Goal: Task Accomplishment & Management: Use online tool/utility

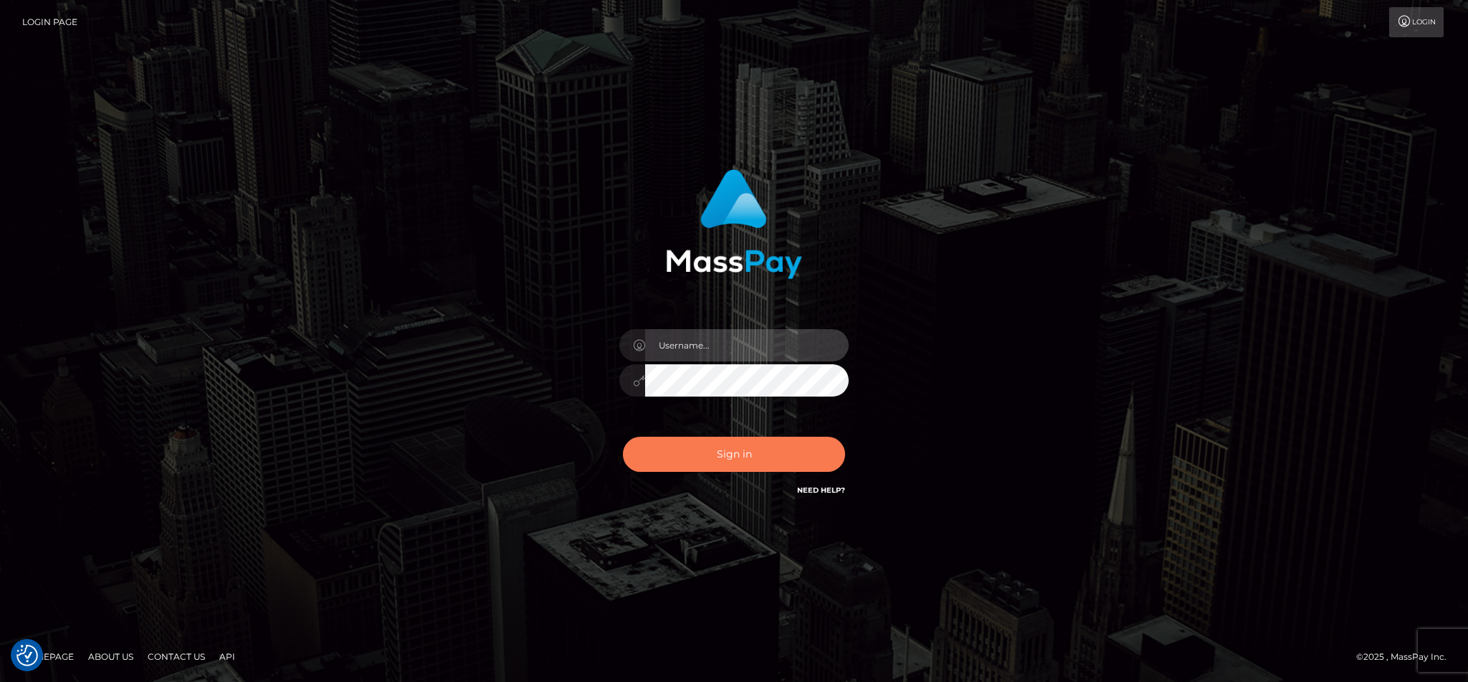
type input "cgomez.nvision"
click at [778, 454] on button "Sign in" at bounding box center [734, 453] width 222 height 35
type input "cgomez.nvision"
click at [766, 452] on button "Sign in" at bounding box center [734, 453] width 222 height 35
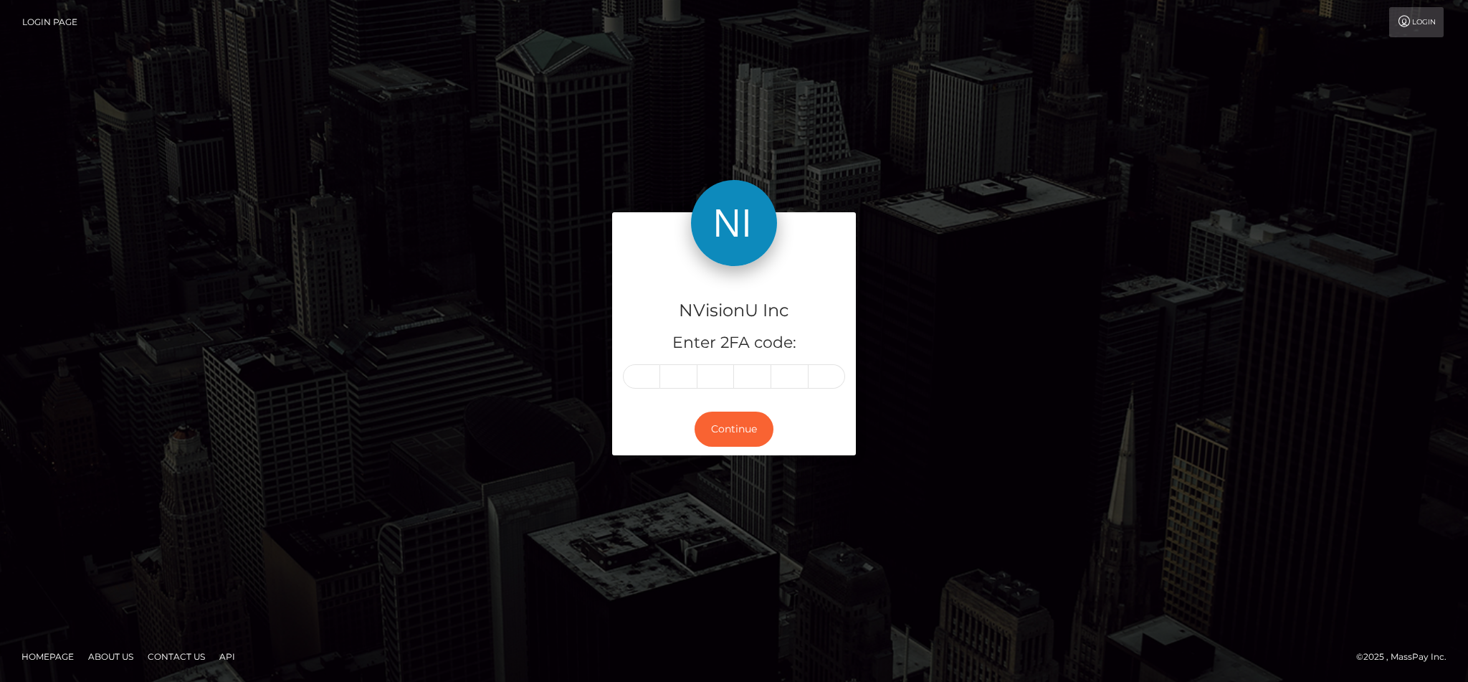
type input "3"
type input "4"
type input "8"
type input "0"
type input "8"
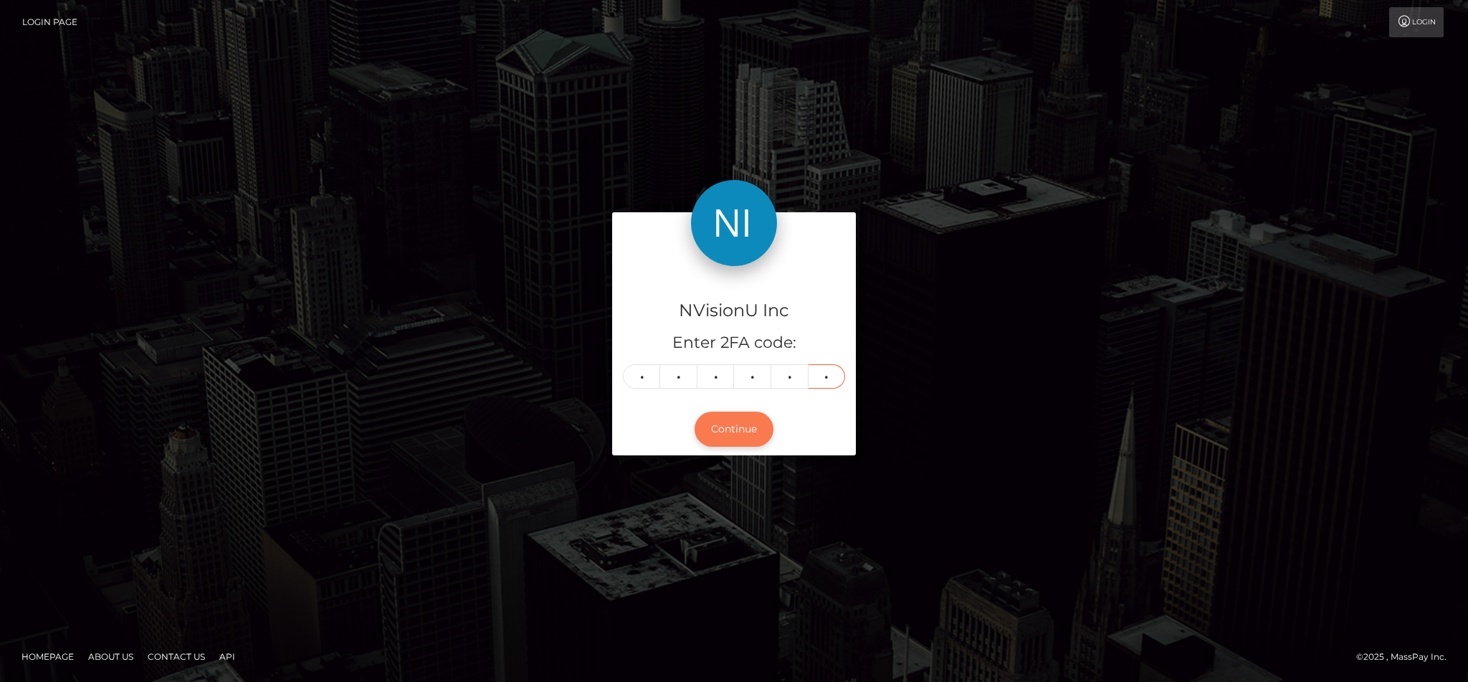
type input "0"
click at [742, 431] on button "Continue" at bounding box center [734, 428] width 79 height 35
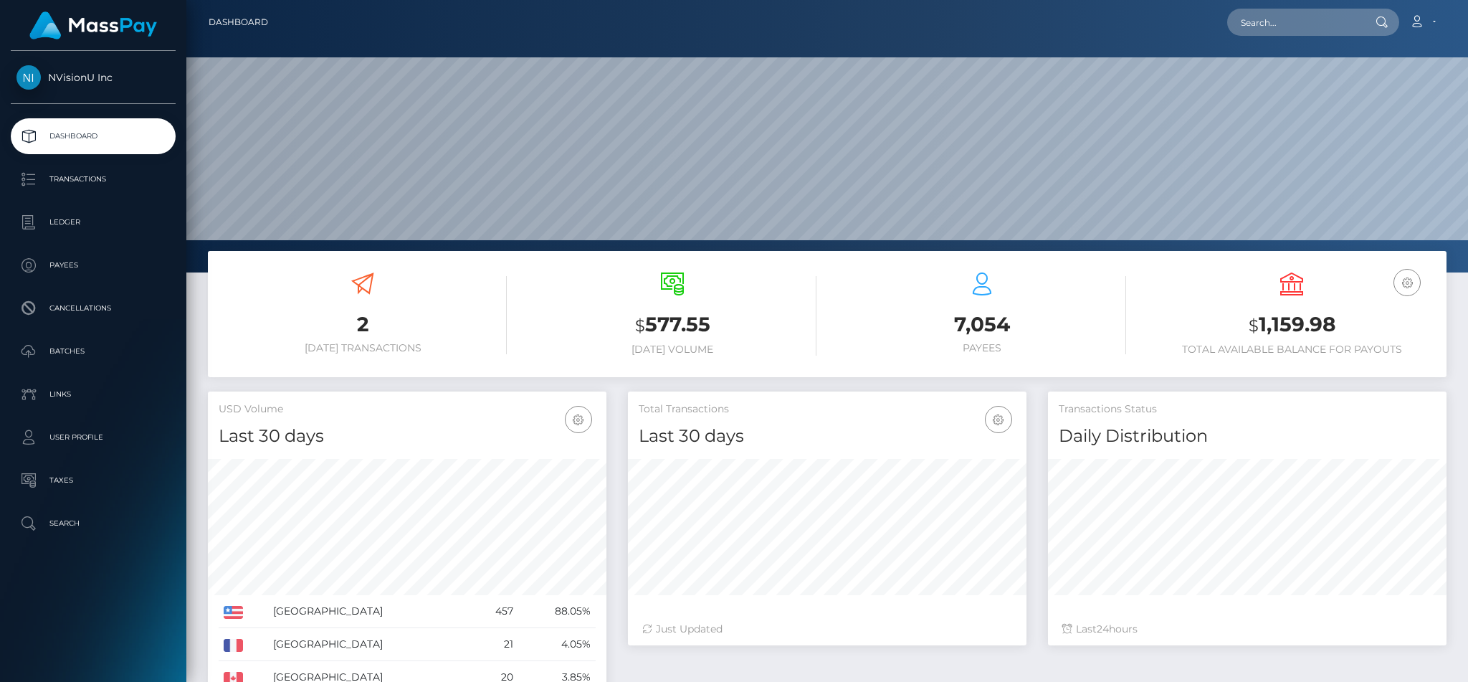
scroll to position [254, 398]
click at [1281, 26] on input "text" at bounding box center [1294, 22] width 135 height 27
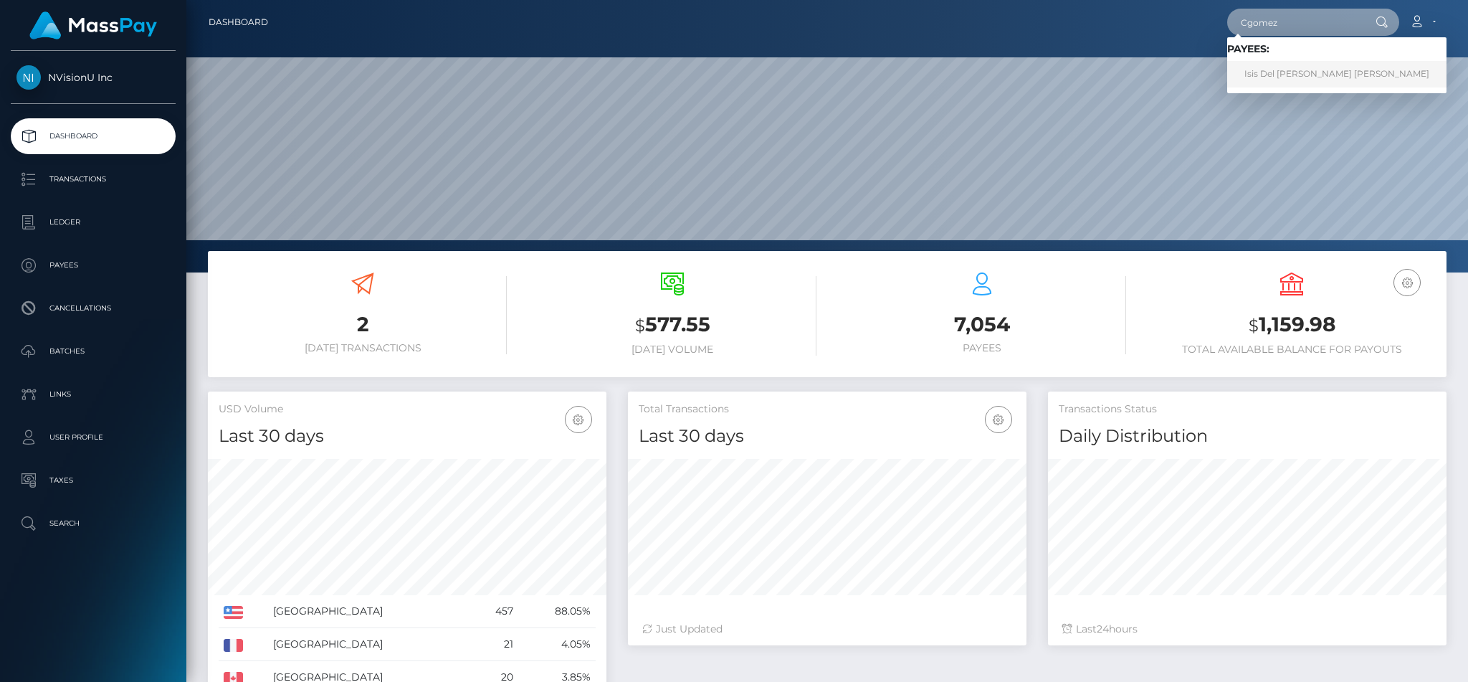
type input "Cgomez"
click at [1312, 79] on link "Isis Del Carmen Gomez Merino" at bounding box center [1336, 74] width 219 height 27
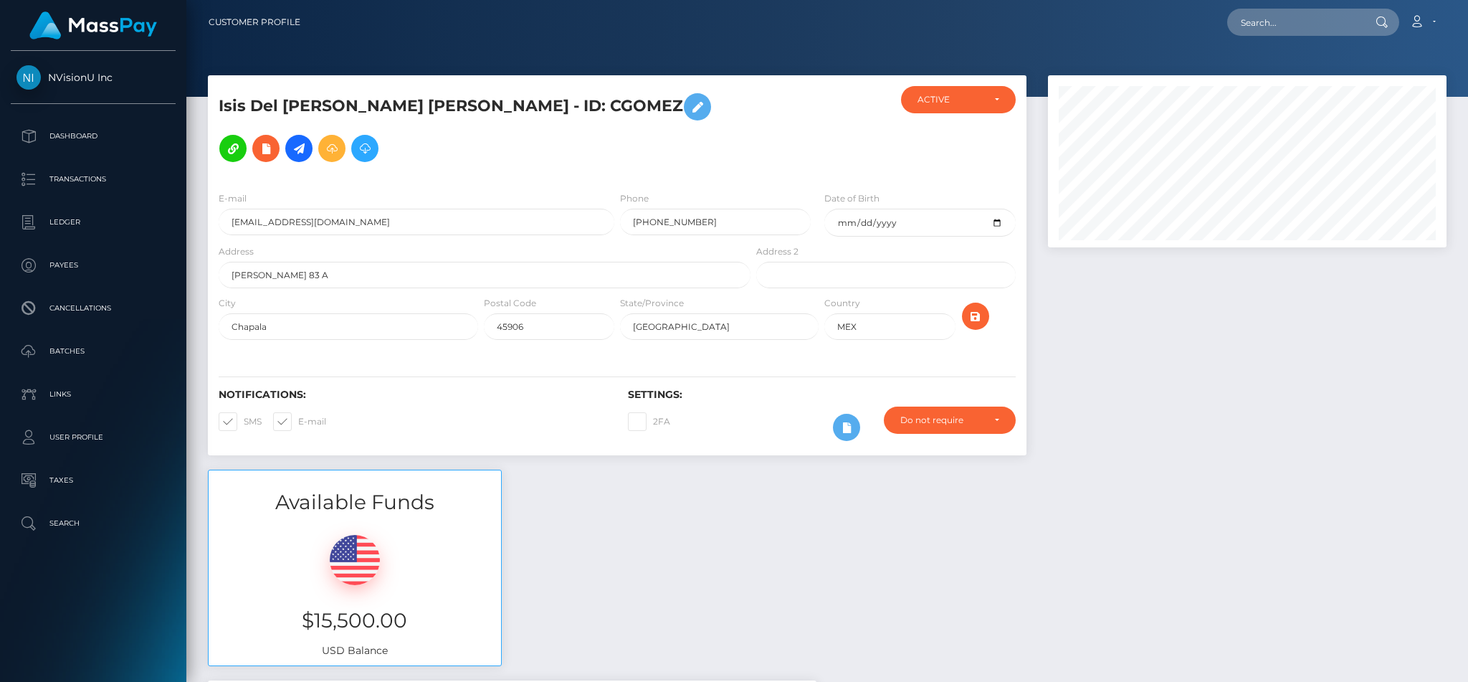
scroll to position [172, 398]
click at [356, 155] on icon at bounding box center [364, 149] width 17 height 18
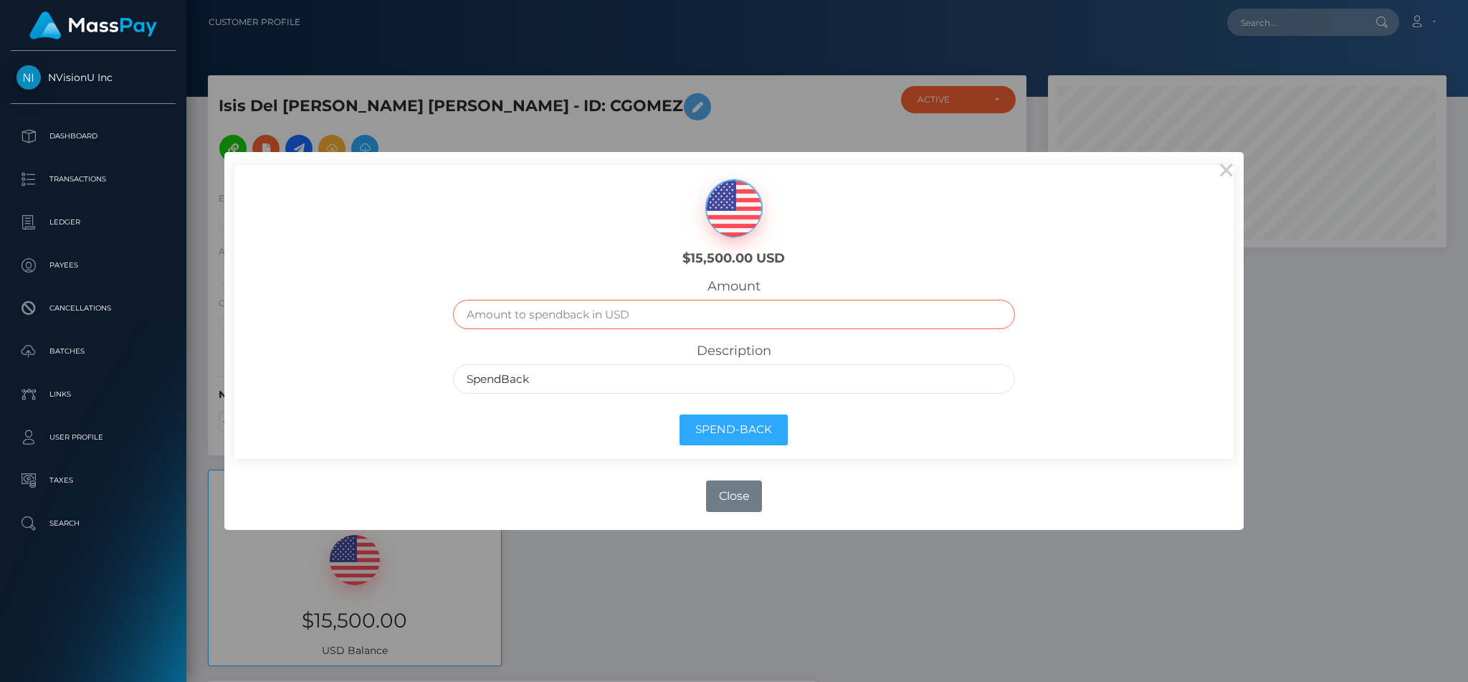
click at [543, 315] on input "text" at bounding box center [733, 314] width 561 height 29
type input "15500"
click at [781, 419] on button "Spend-Back" at bounding box center [733, 429] width 108 height 31
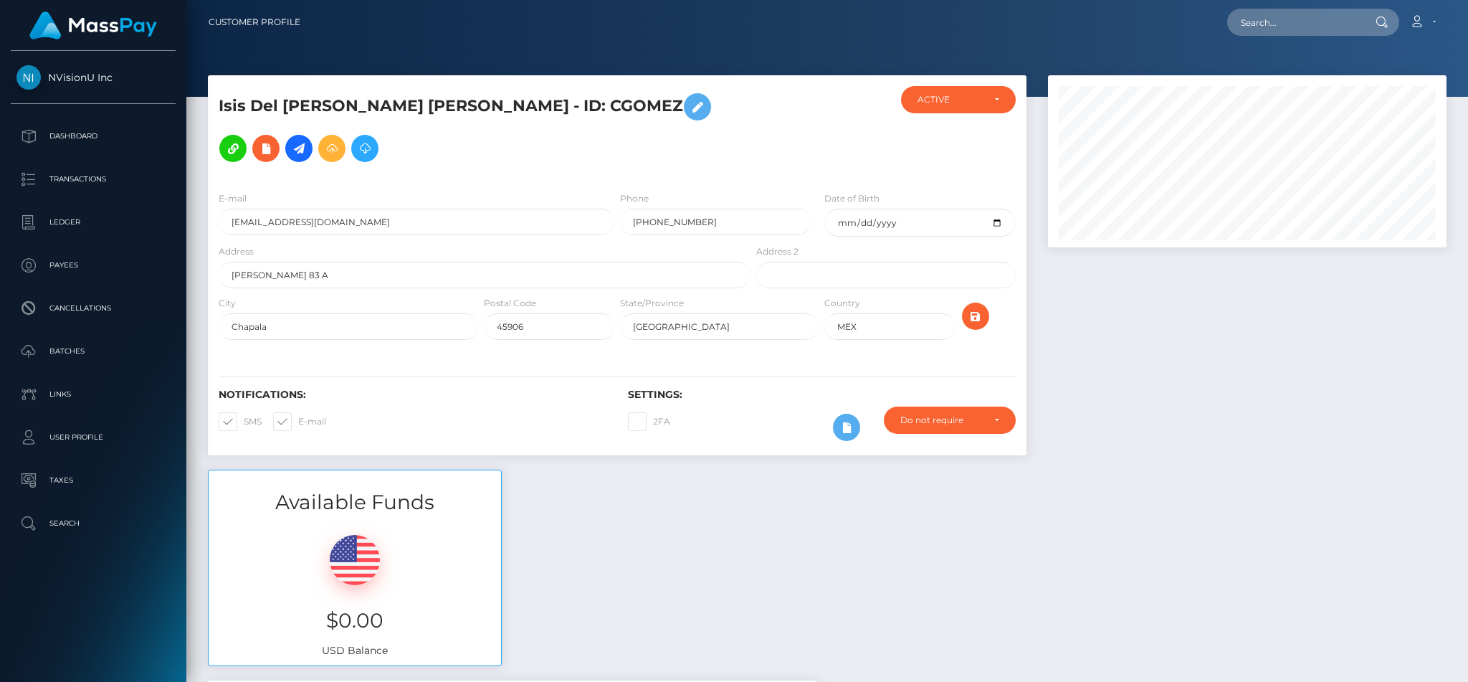
scroll to position [172, 398]
click at [77, 136] on p "Dashboard" at bounding box center [92, 136] width 153 height 22
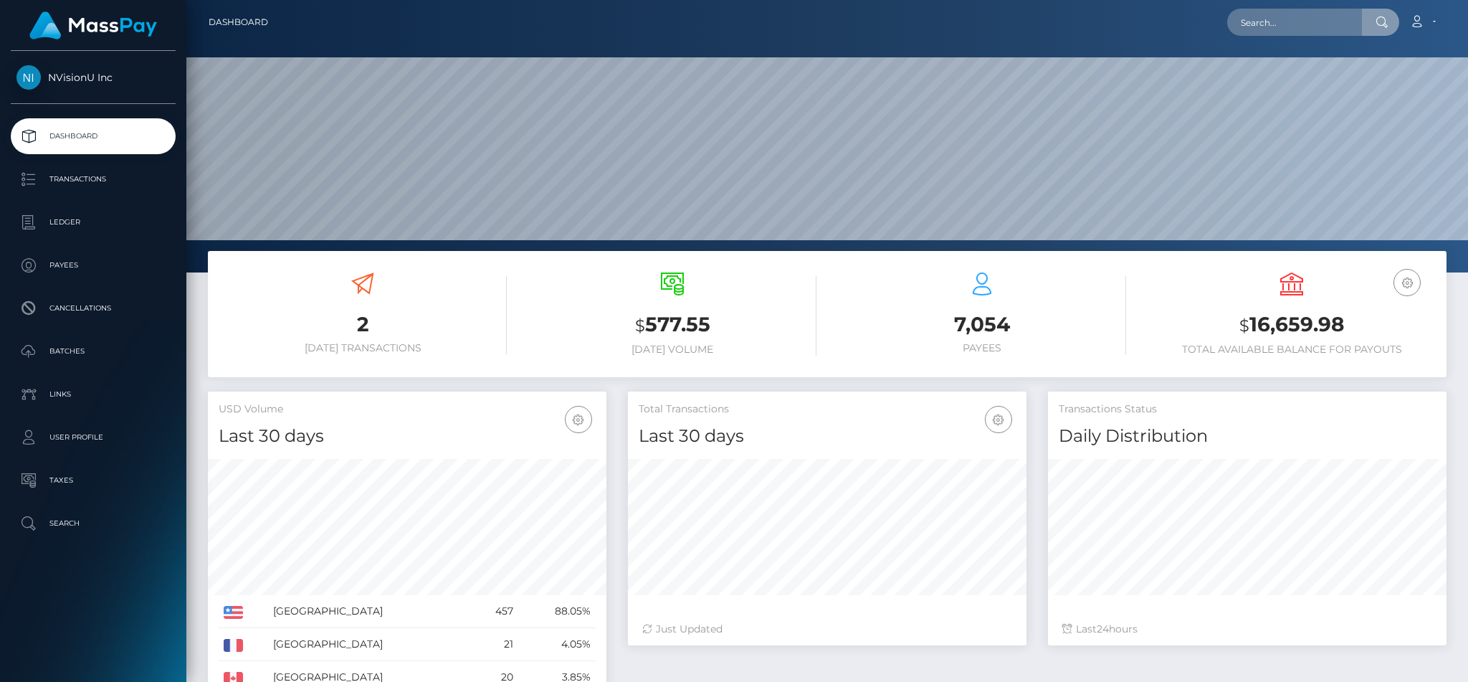
click at [1276, 14] on input "text" at bounding box center [1294, 22] width 135 height 27
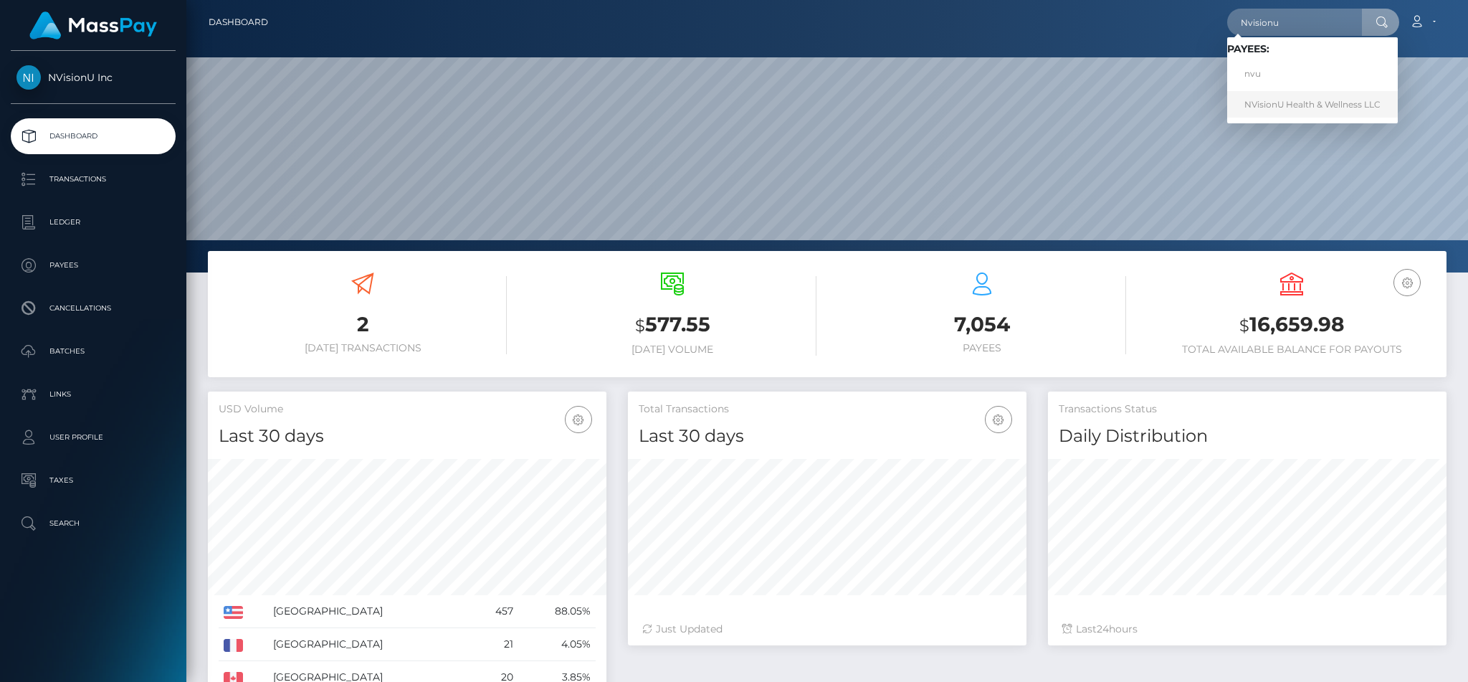
type input "Nvisionu"
click at [1270, 101] on link "NVisionU Health & Wellness LLC" at bounding box center [1312, 104] width 171 height 27
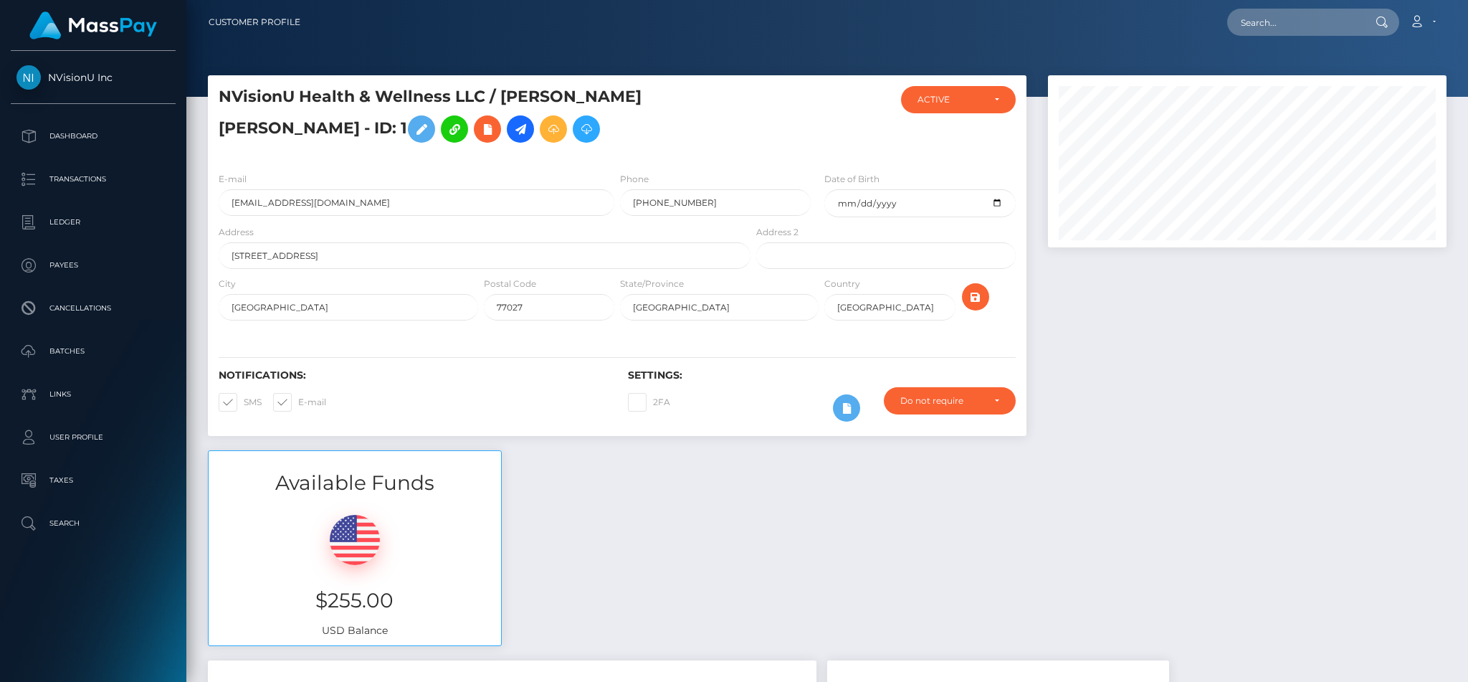
scroll to position [172, 398]
click at [545, 138] on icon at bounding box center [553, 129] width 17 height 18
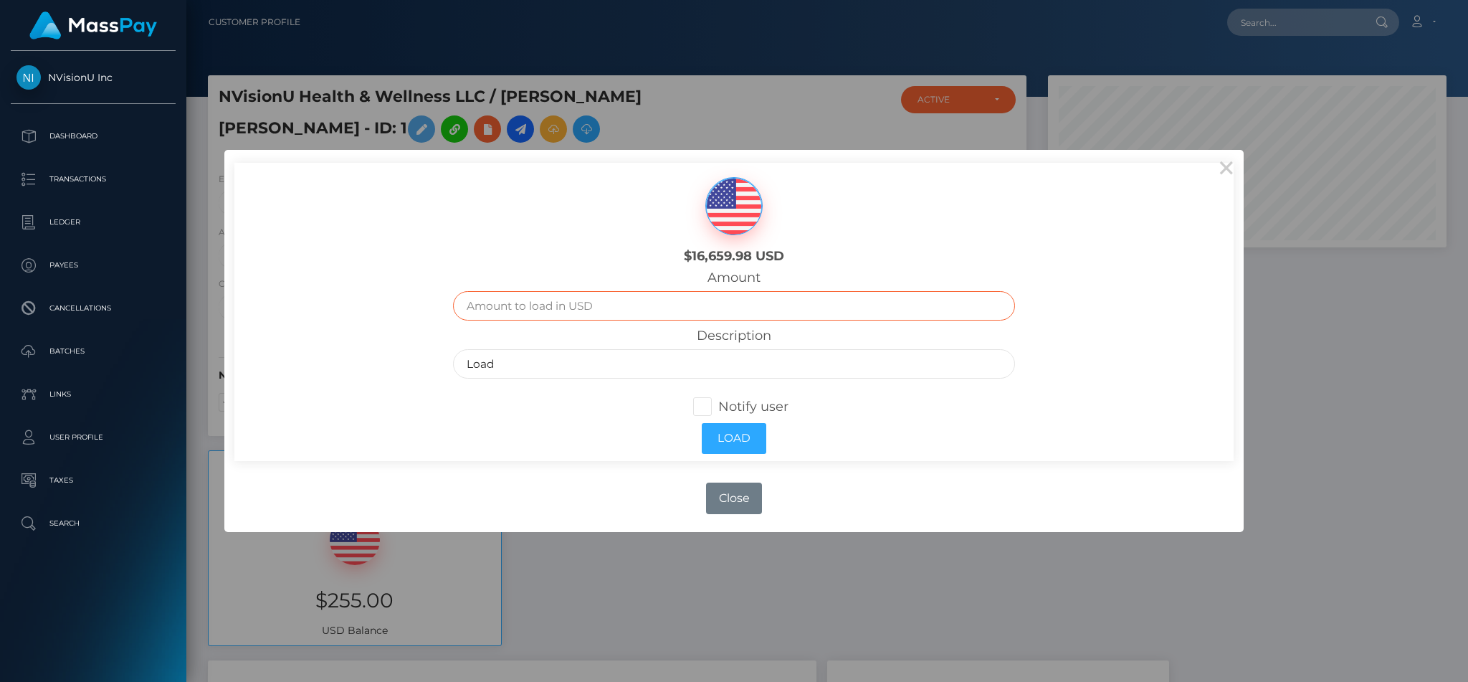
click at [505, 297] on input "text" at bounding box center [733, 305] width 561 height 29
type input "15500"
click at [553, 355] on input "Load" at bounding box center [733, 363] width 561 height 29
click at [722, 441] on button "Load" at bounding box center [734, 438] width 65 height 31
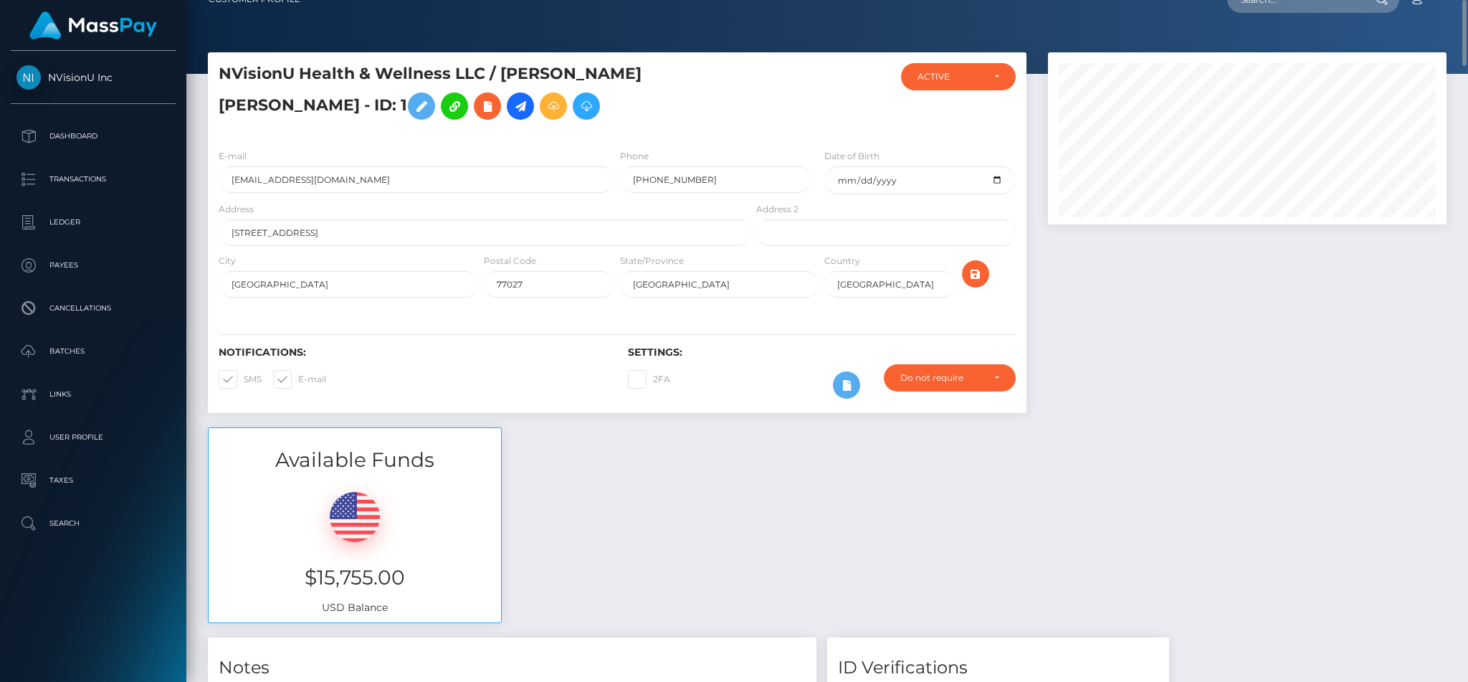
scroll to position [22, 0]
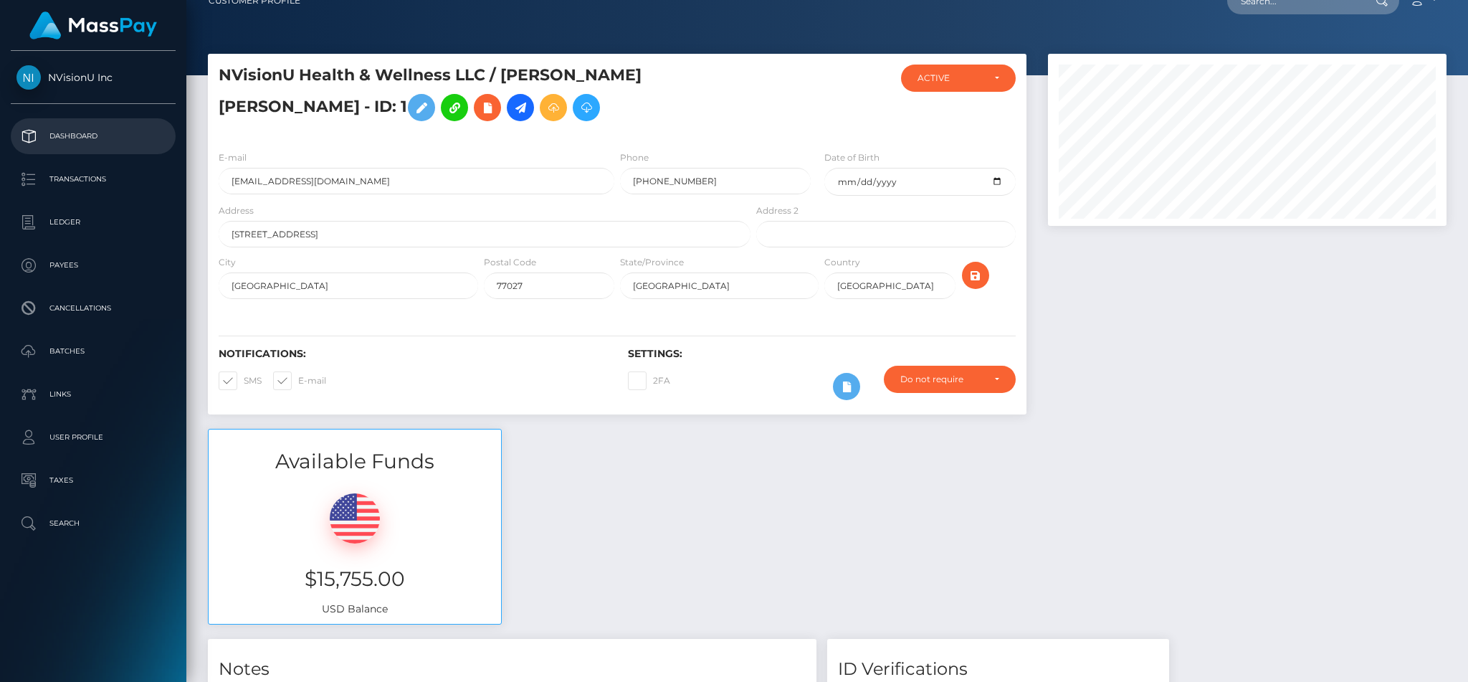
click at [81, 133] on p "Dashboard" at bounding box center [92, 136] width 153 height 22
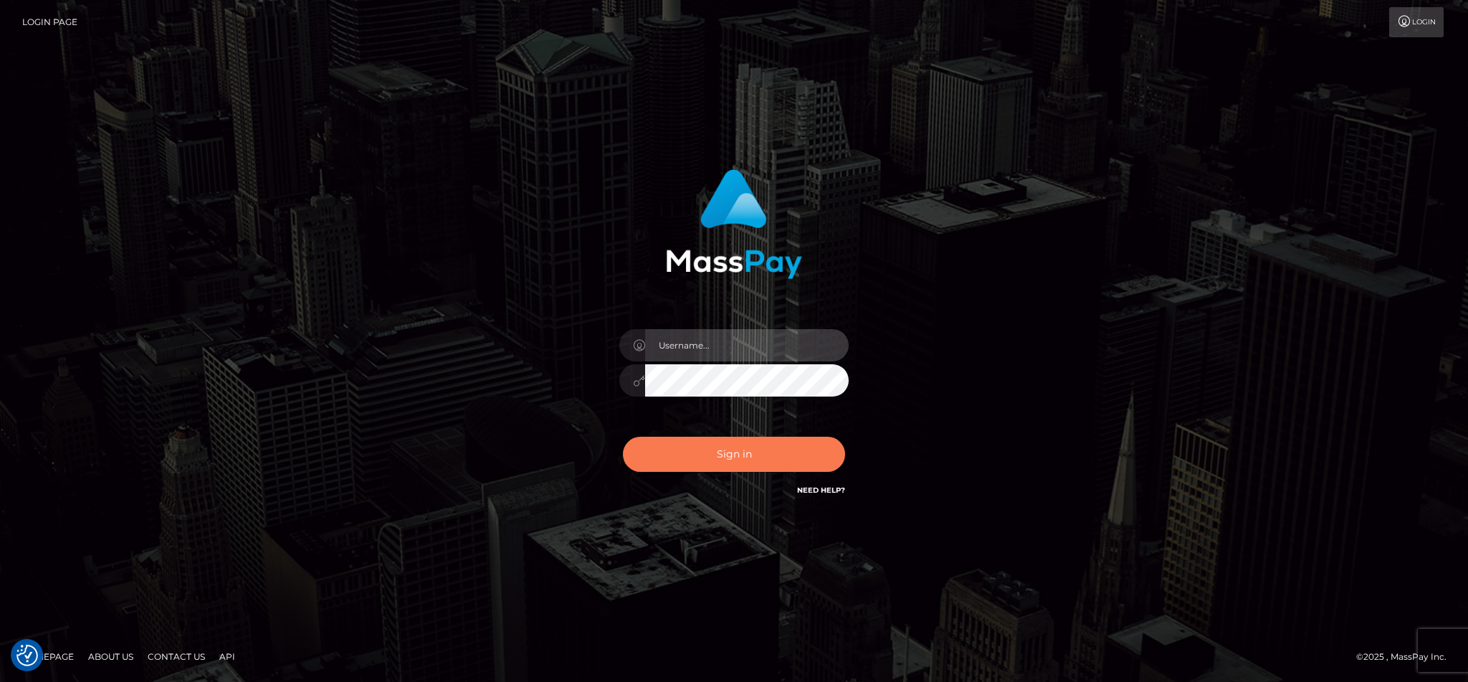
type input "cgomez.nvision"
click at [722, 462] on button "Sign in" at bounding box center [734, 453] width 222 height 35
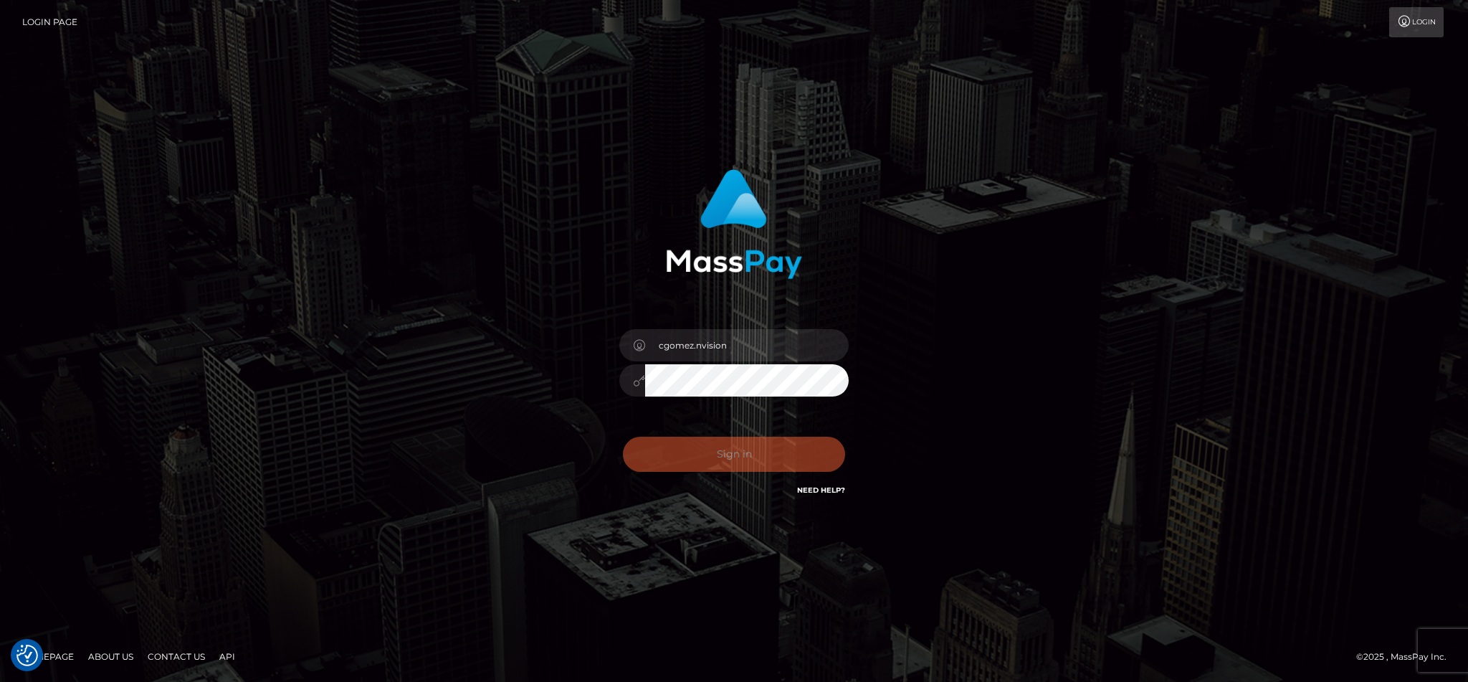
click at [722, 462] on div "Sign in Need Help?" at bounding box center [733, 460] width 251 height 64
click at [767, 452] on button "Sign in" at bounding box center [734, 453] width 222 height 35
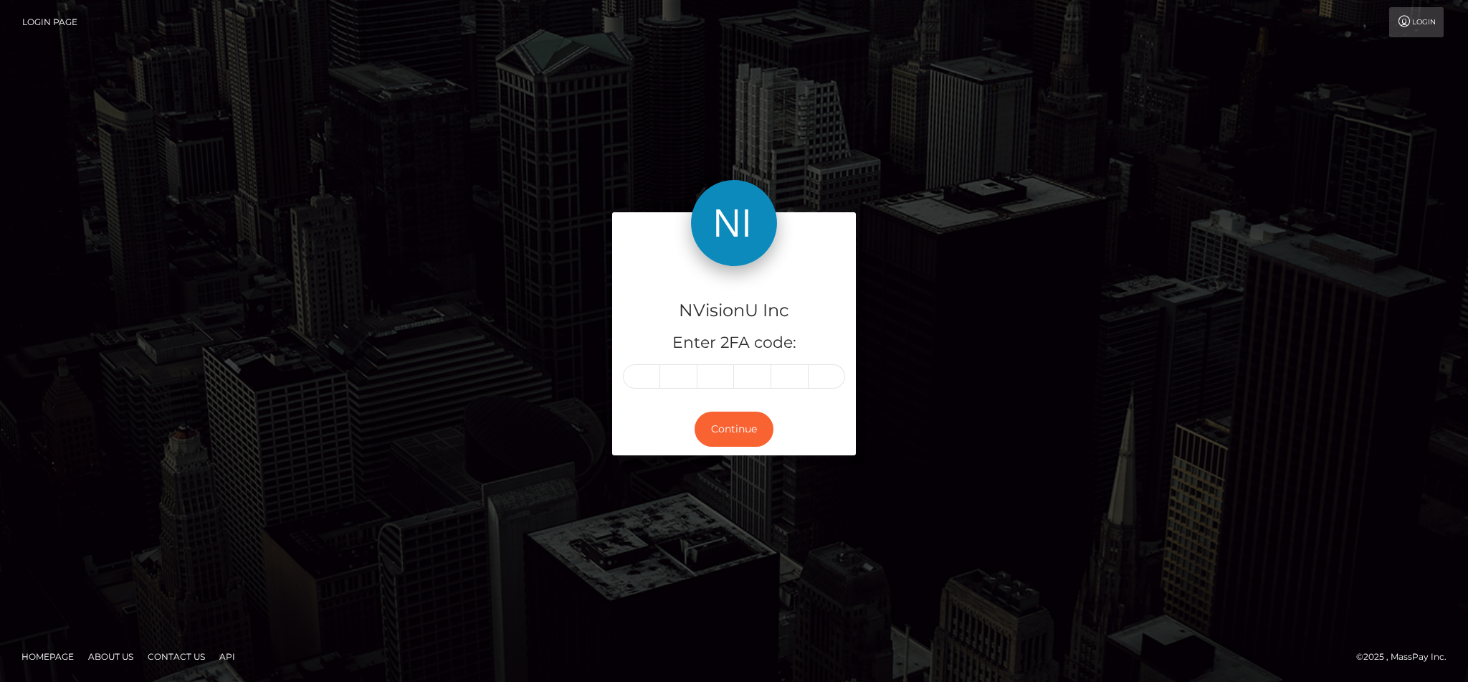
type input "9"
type input "5"
type input "3"
type input "0"
type input "2"
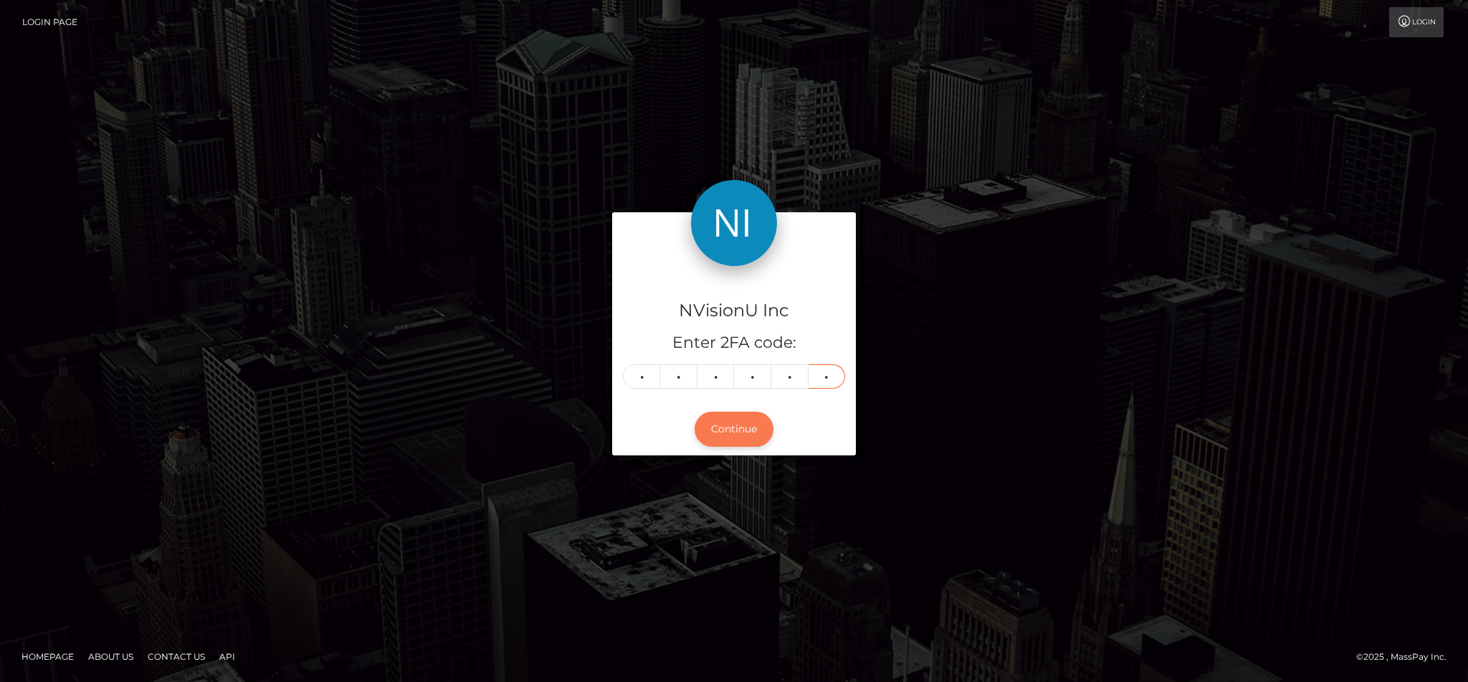
type input "5"
click at [740, 431] on button "Continue" at bounding box center [734, 428] width 79 height 35
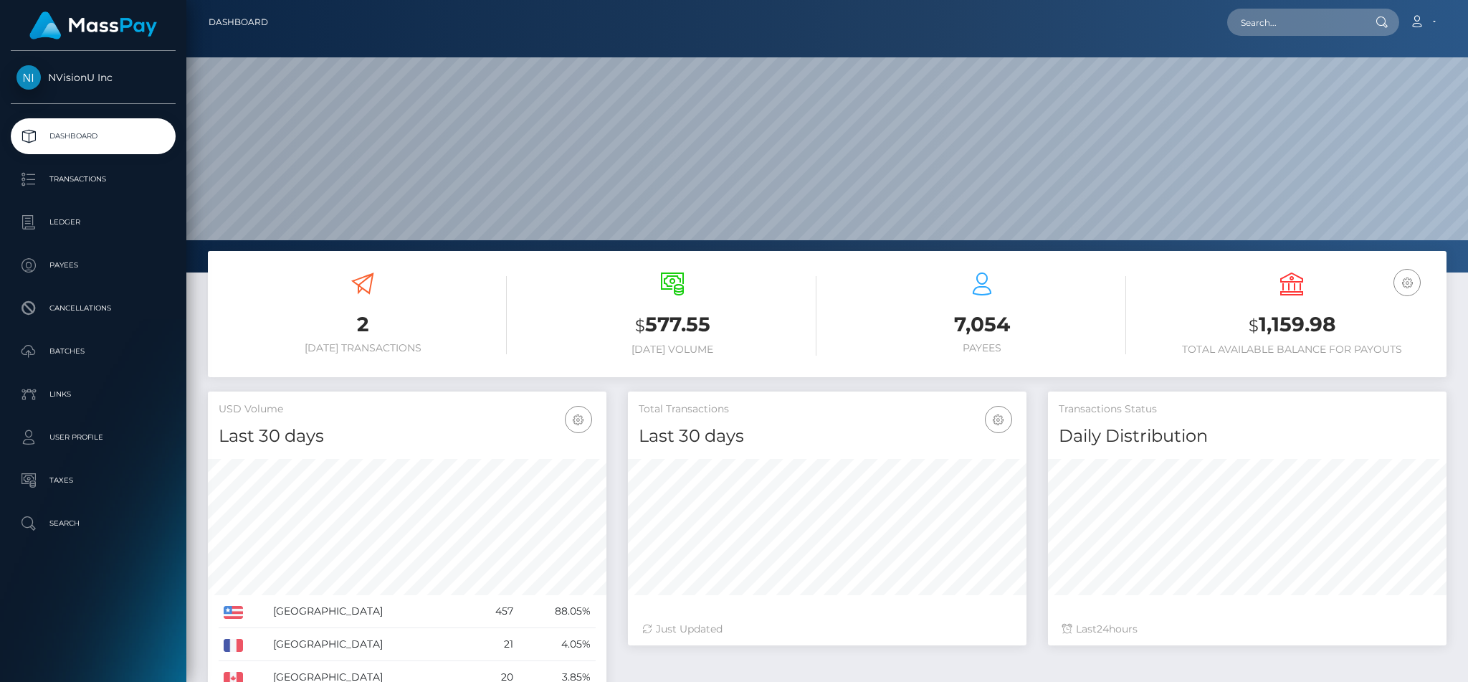
scroll to position [254, 398]
click at [1294, 28] on input "text" at bounding box center [1294, 22] width 135 height 27
type input "N"
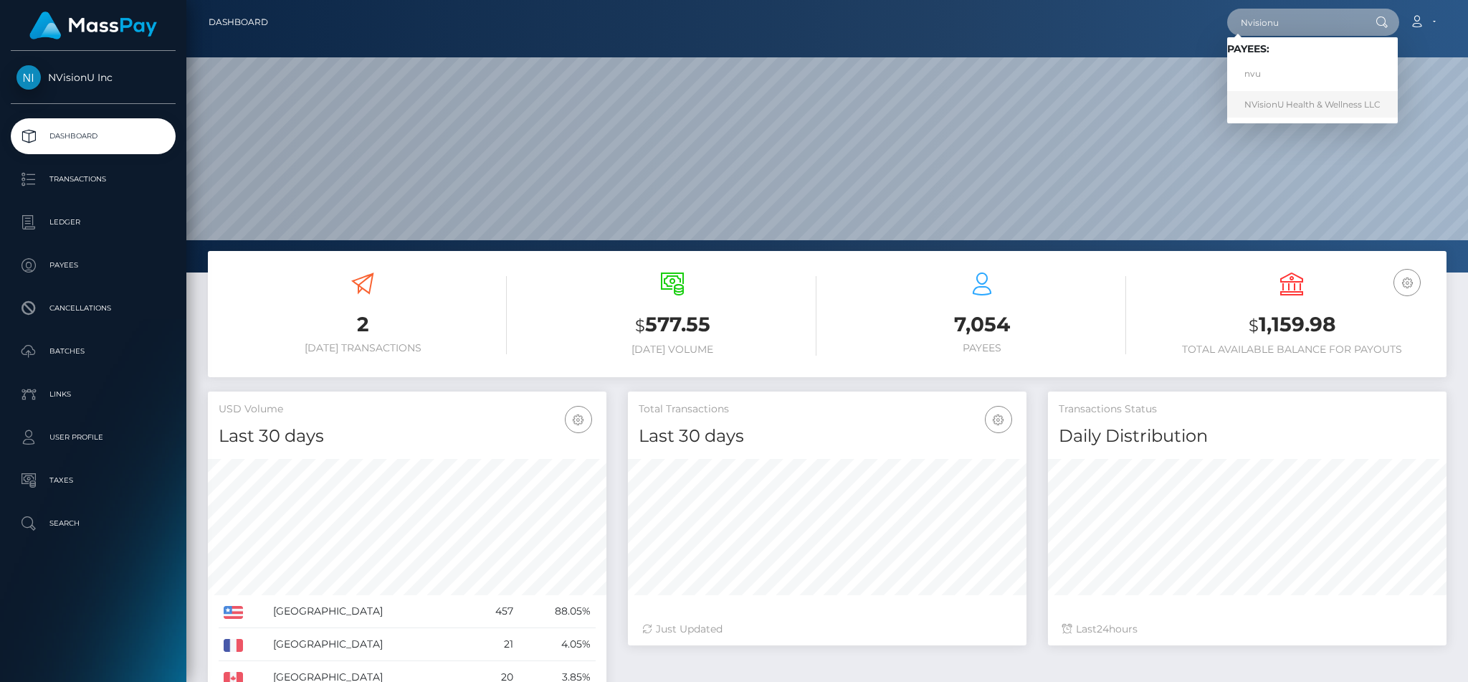
type input "Nvisionu"
click at [1328, 95] on link "NVisionU Health & Wellness LLC" at bounding box center [1312, 104] width 171 height 27
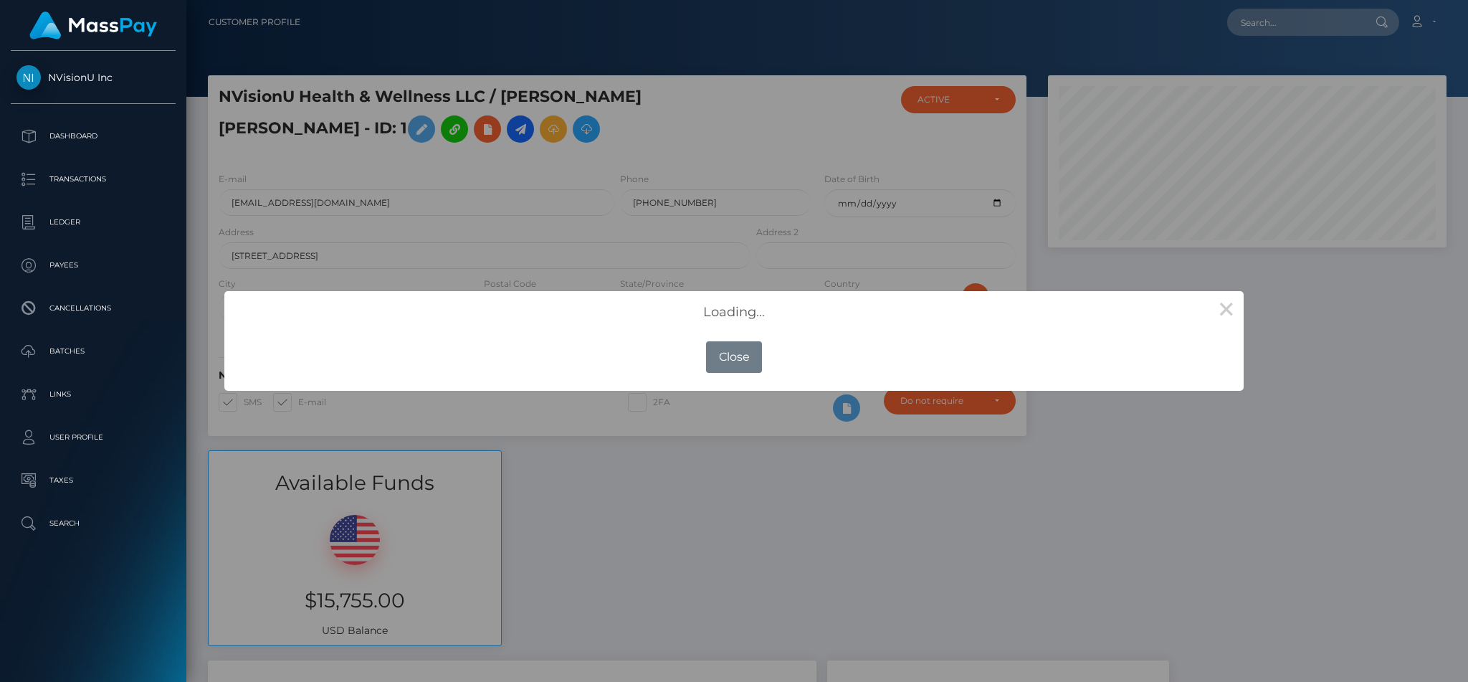
scroll to position [172, 398]
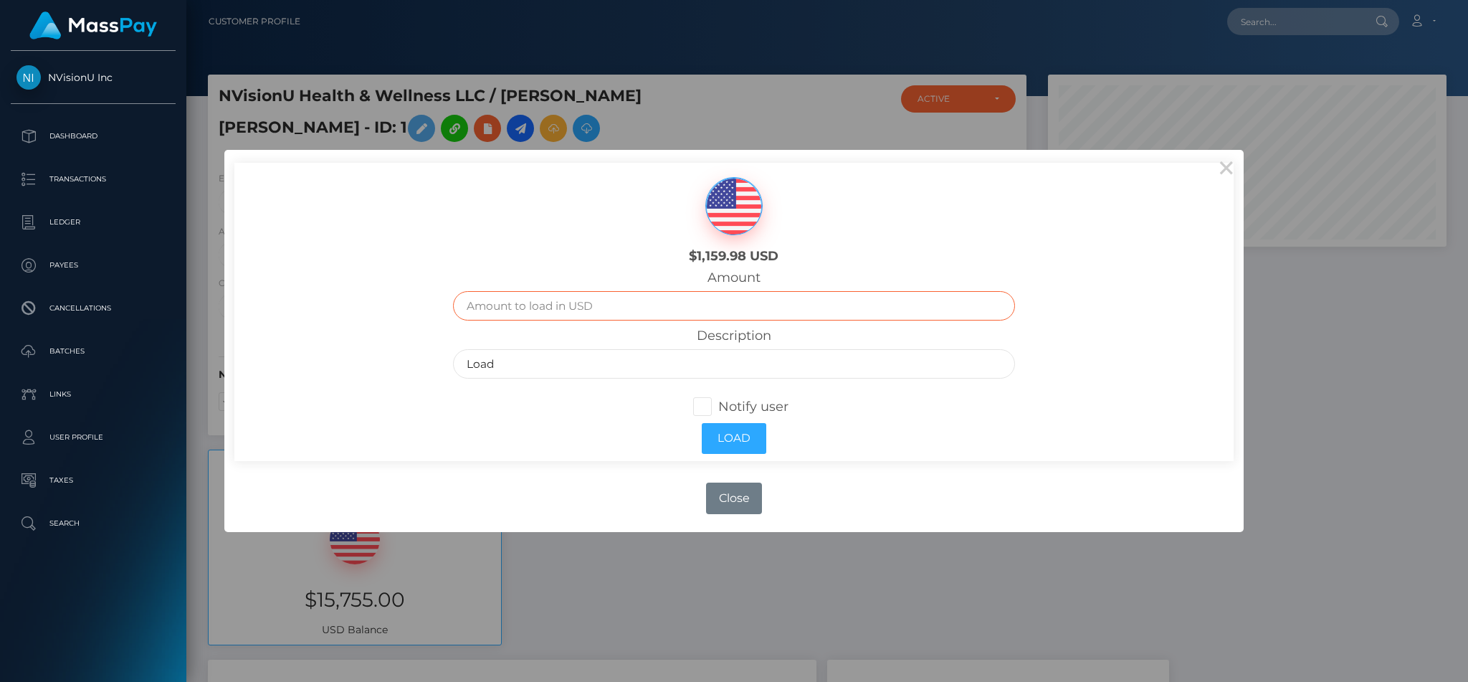
click at [596, 309] on input "text" at bounding box center [733, 305] width 561 height 29
type input "500"
click at [745, 431] on button "Load" at bounding box center [734, 438] width 65 height 31
click at [710, 444] on button "Load" at bounding box center [734, 438] width 65 height 31
click at [729, 434] on button "Load" at bounding box center [734, 438] width 65 height 31
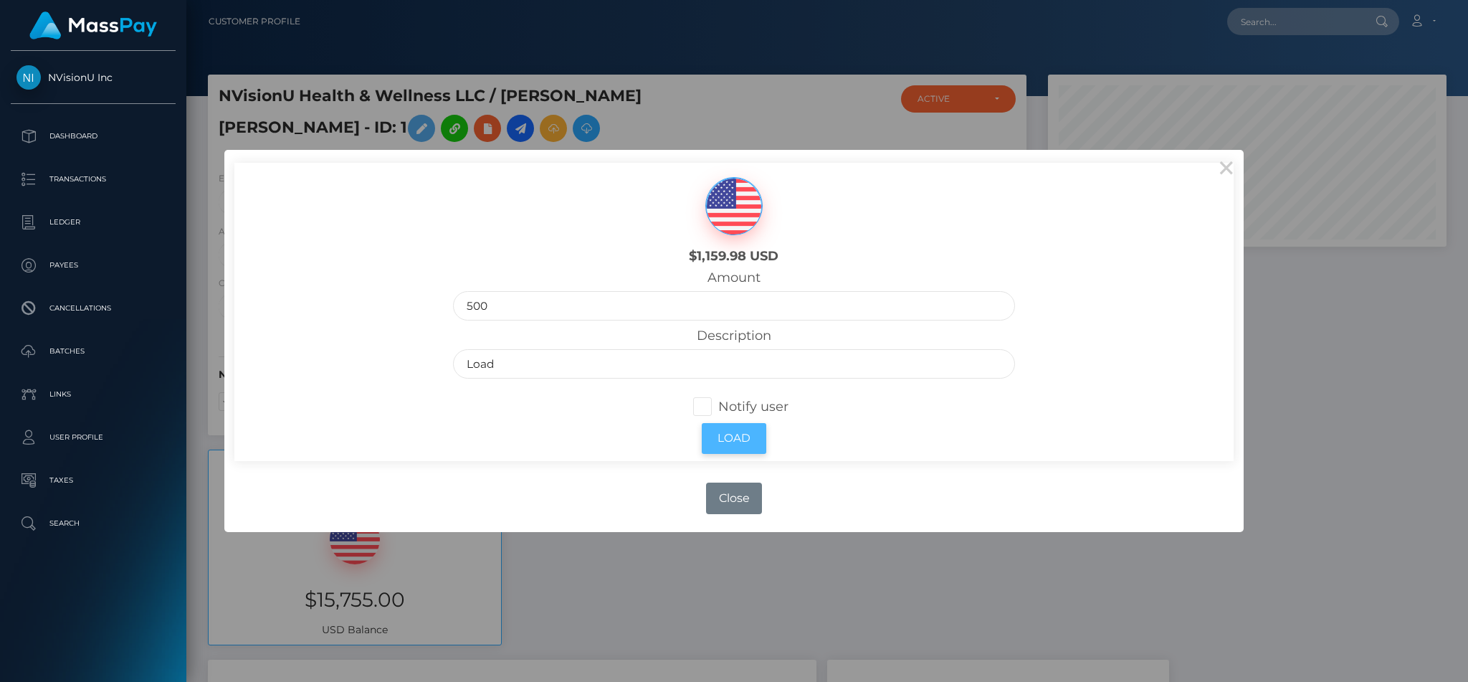
click at [729, 434] on button "Load" at bounding box center [734, 438] width 65 height 31
click at [727, 488] on button "Close" at bounding box center [734, 498] width 56 height 32
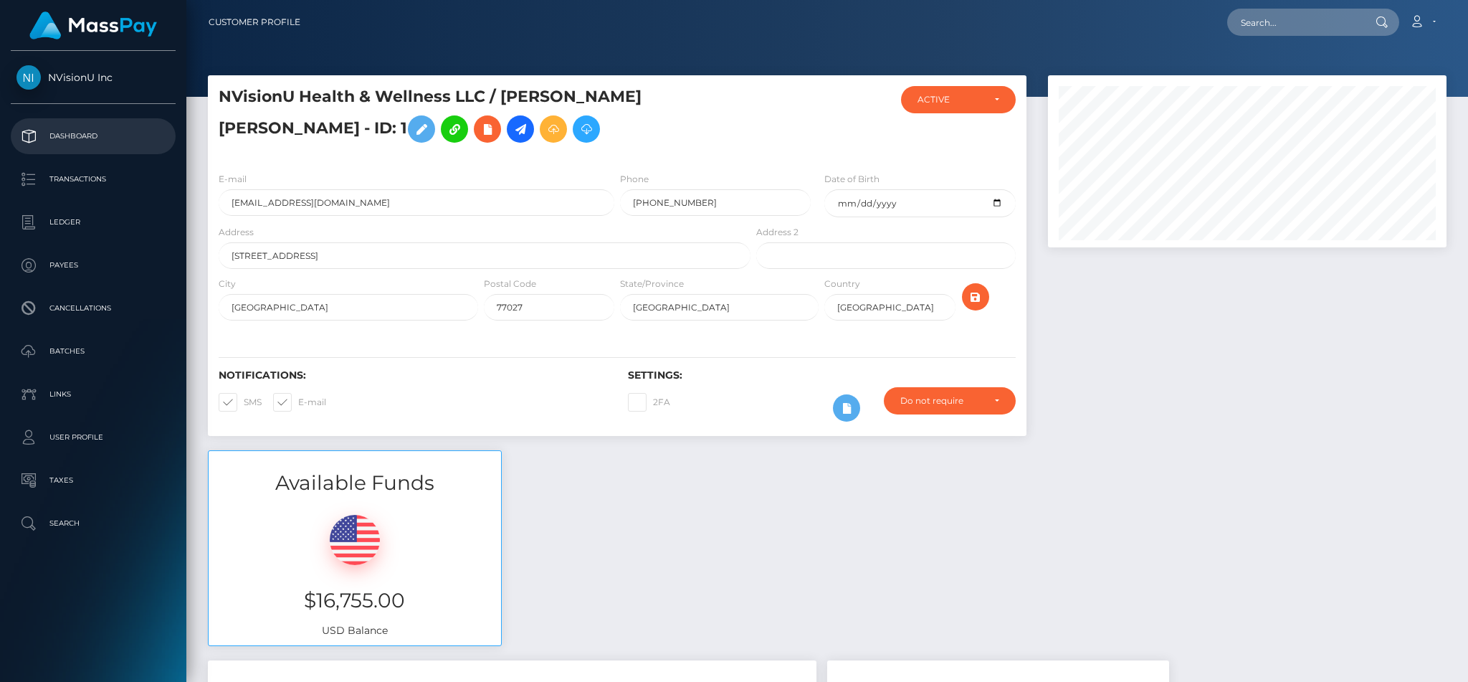
click at [107, 130] on p "Dashboard" at bounding box center [92, 136] width 153 height 22
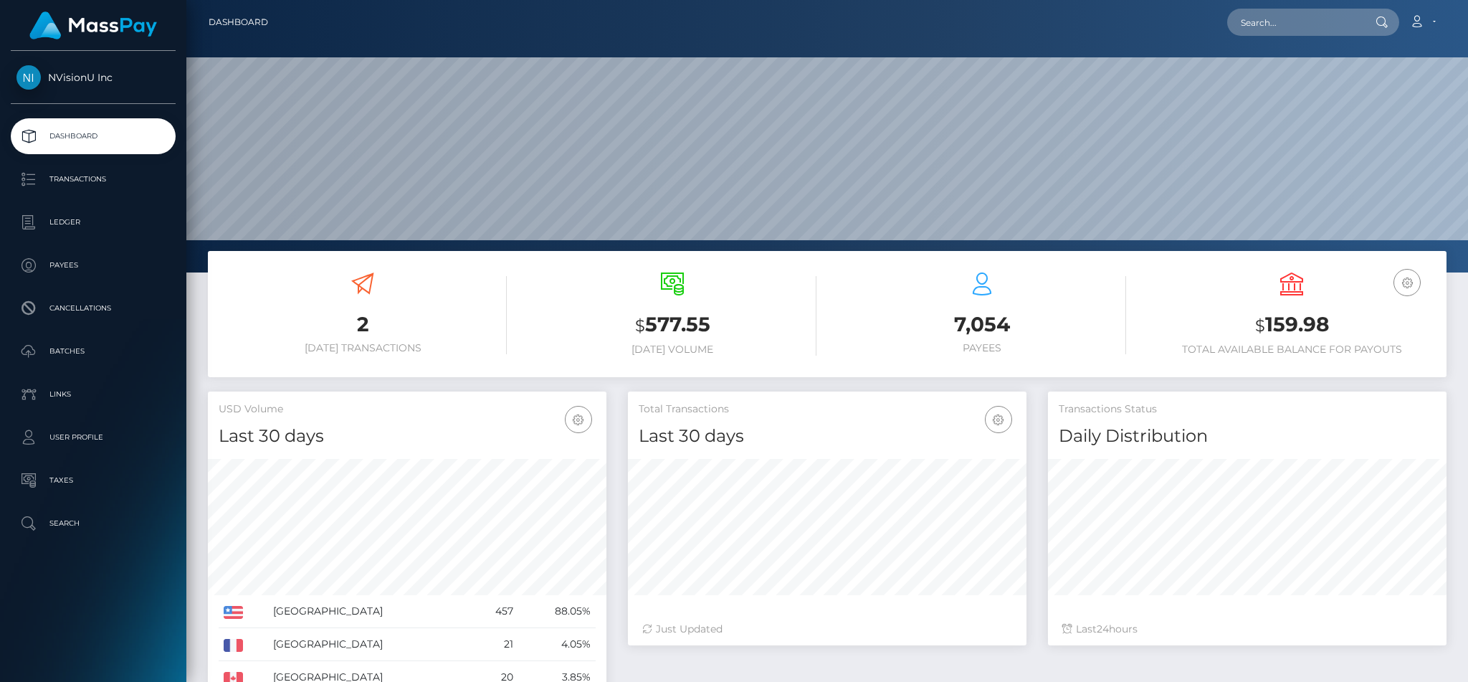
scroll to position [254, 398]
